Goal: Check status

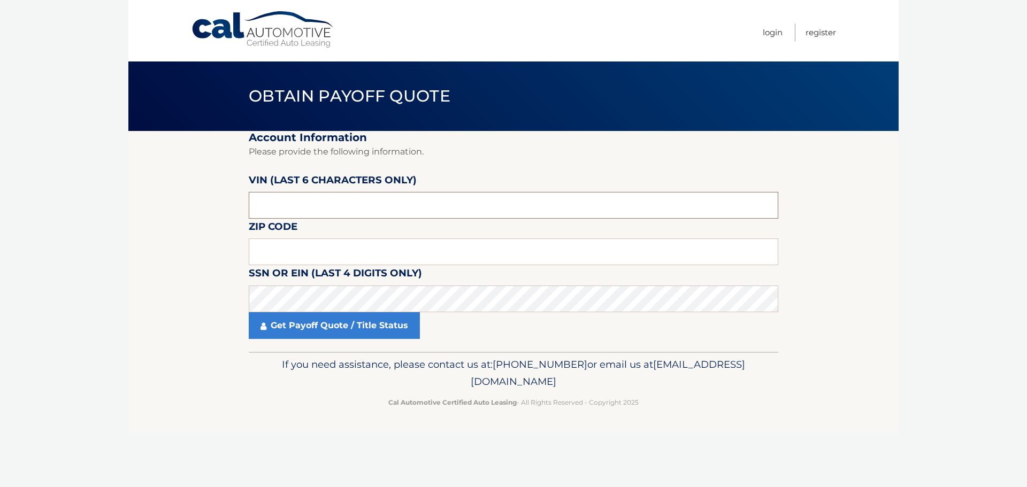
click at [286, 214] on input "text" at bounding box center [513, 205] width 529 height 27
click at [263, 210] on input "text" at bounding box center [513, 205] width 529 height 27
type input "326856"
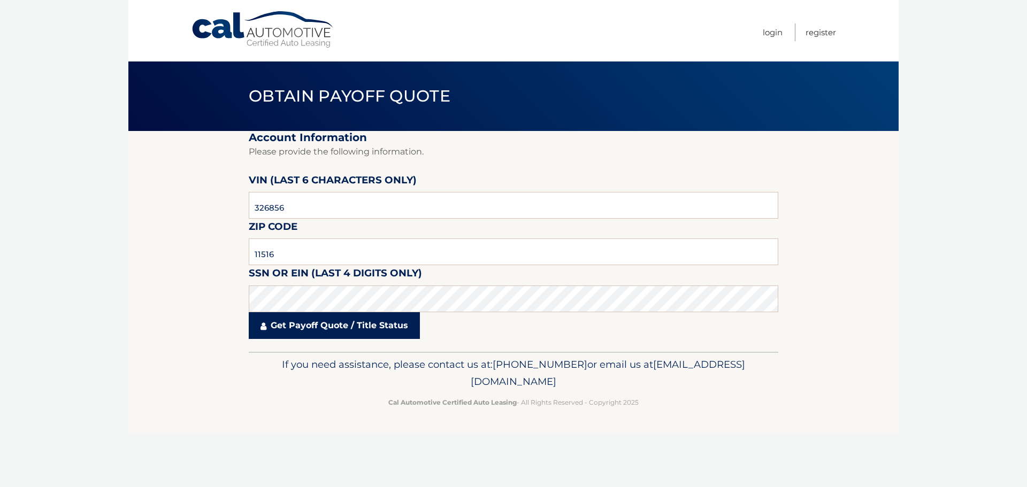
click at [355, 316] on link "Get Payoff Quote / Title Status" at bounding box center [334, 325] width 171 height 27
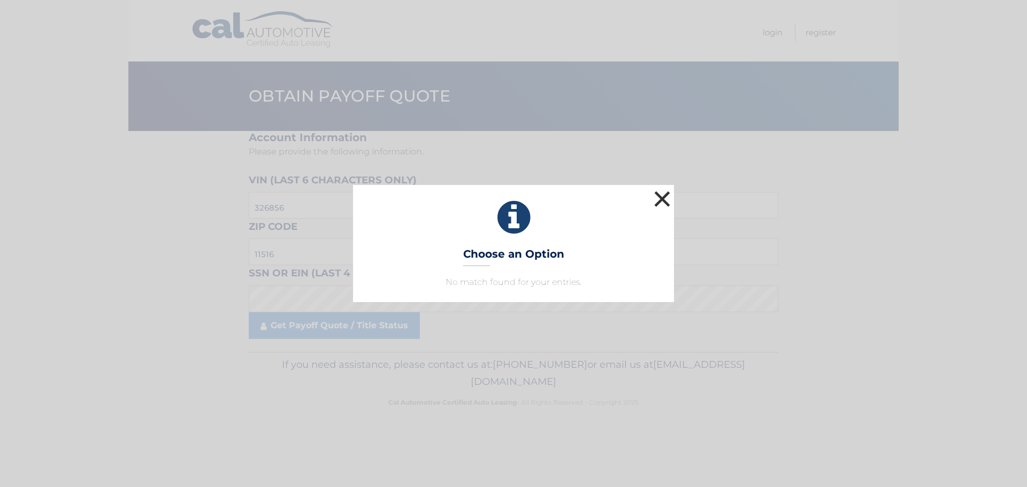
click at [664, 198] on button "×" at bounding box center [661, 198] width 21 height 21
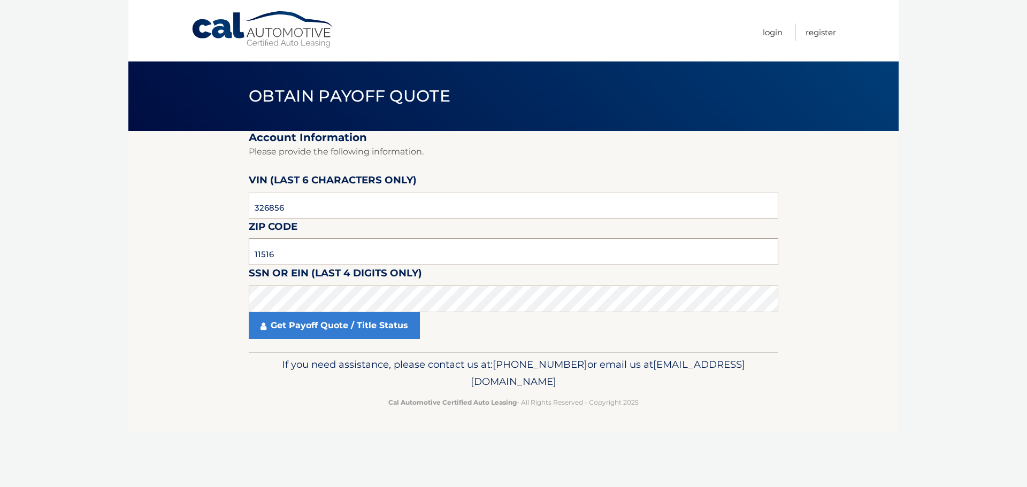
click at [296, 253] on input "11516" at bounding box center [513, 252] width 529 height 27
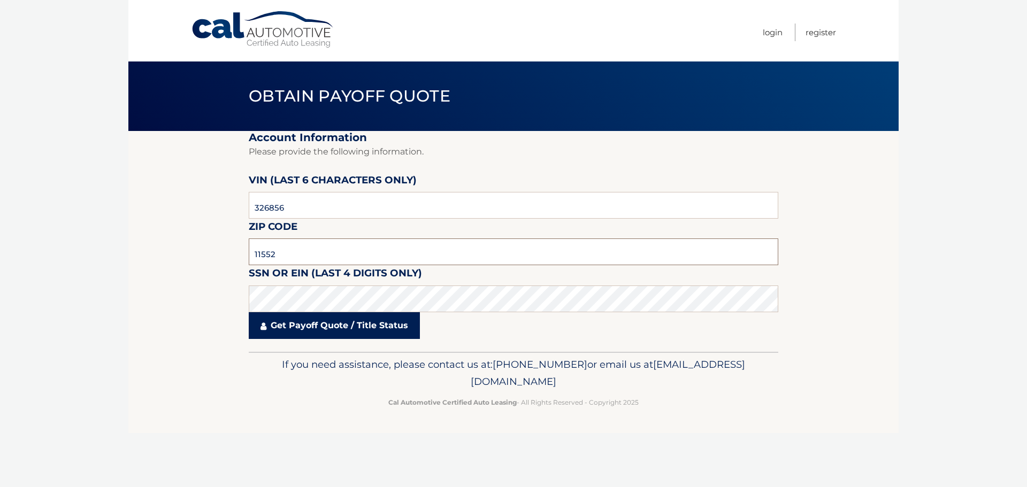
type input "11552"
click at [303, 330] on link "Get Payoff Quote / Title Status" at bounding box center [334, 325] width 171 height 27
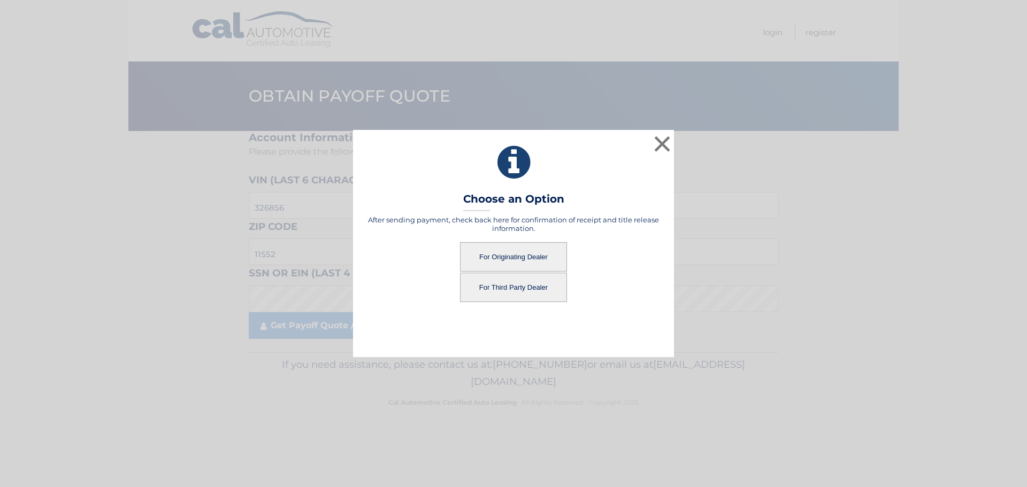
click at [503, 261] on button "For Originating Dealer" at bounding box center [513, 256] width 107 height 29
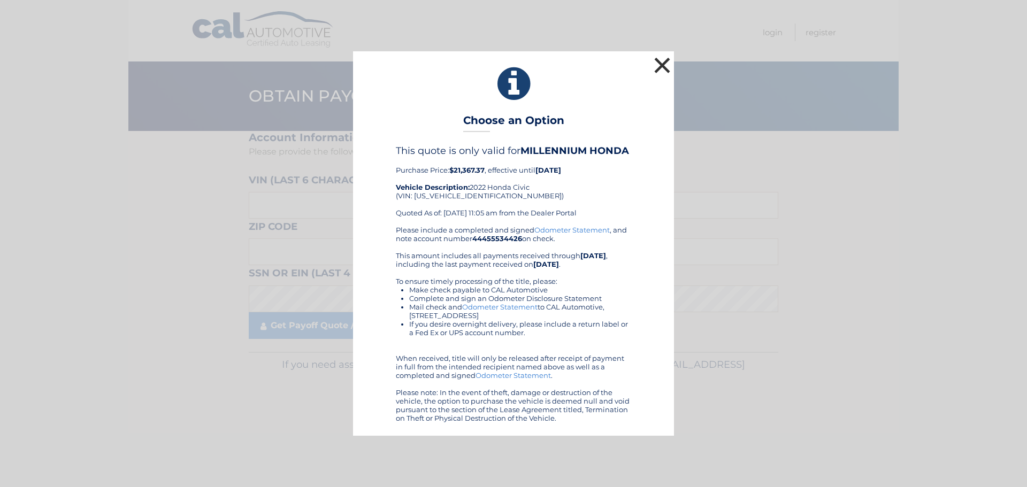
click at [662, 64] on button "×" at bounding box center [661, 65] width 21 height 21
